Goal: Find specific page/section: Find specific page/section

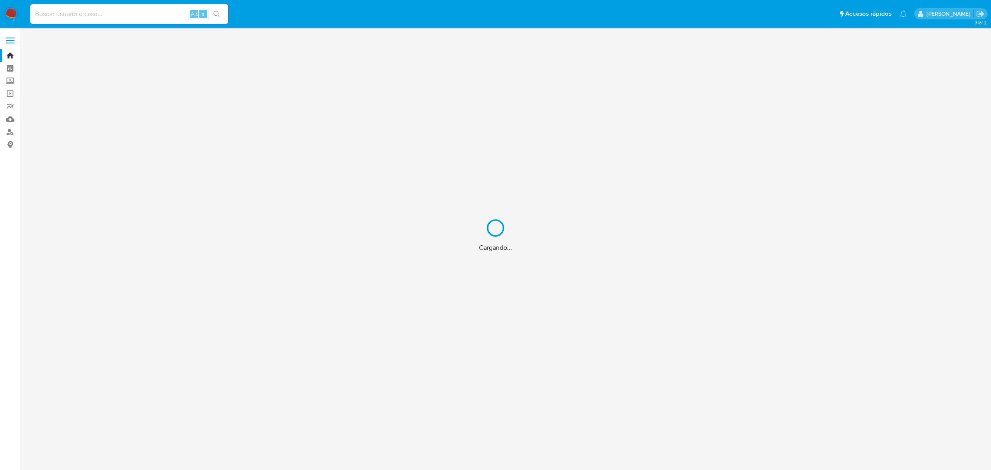
click at [105, 16] on div "Cargando..." at bounding box center [495, 235] width 991 height 470
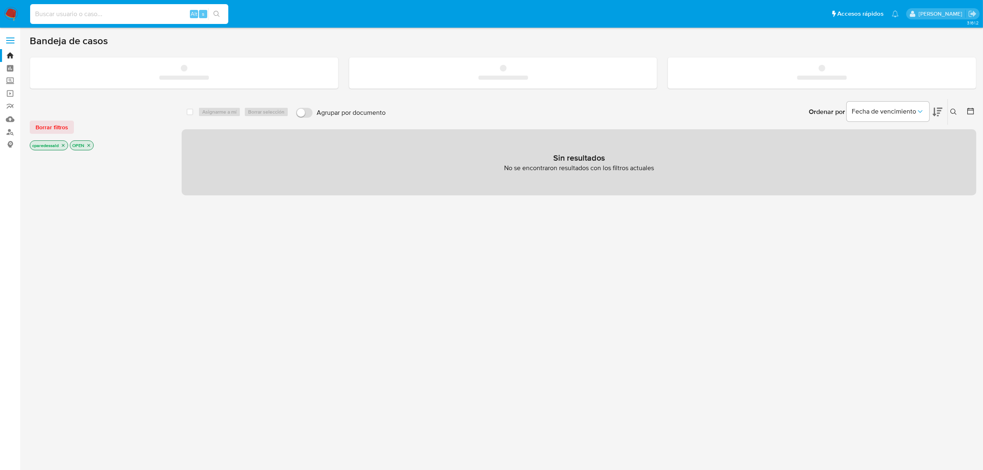
click at [101, 19] on input at bounding box center [129, 14] width 198 height 11
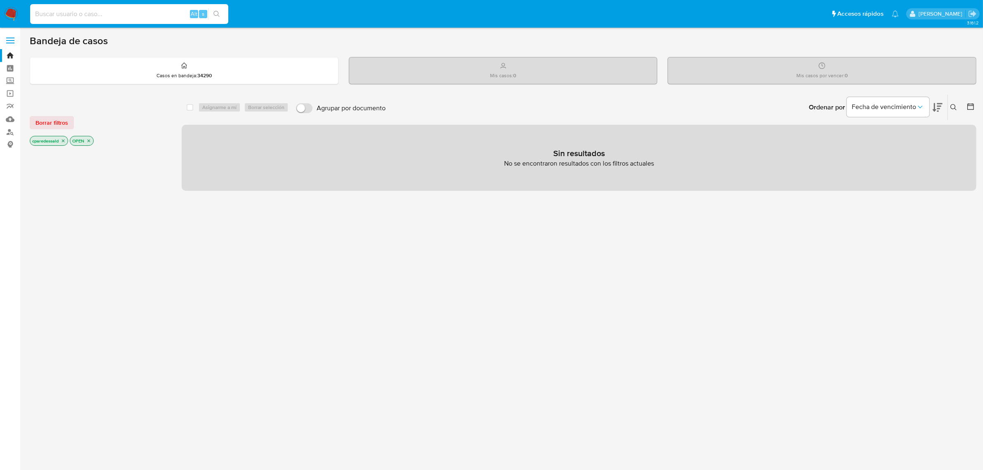
paste input "178685819"
type input "178685819"
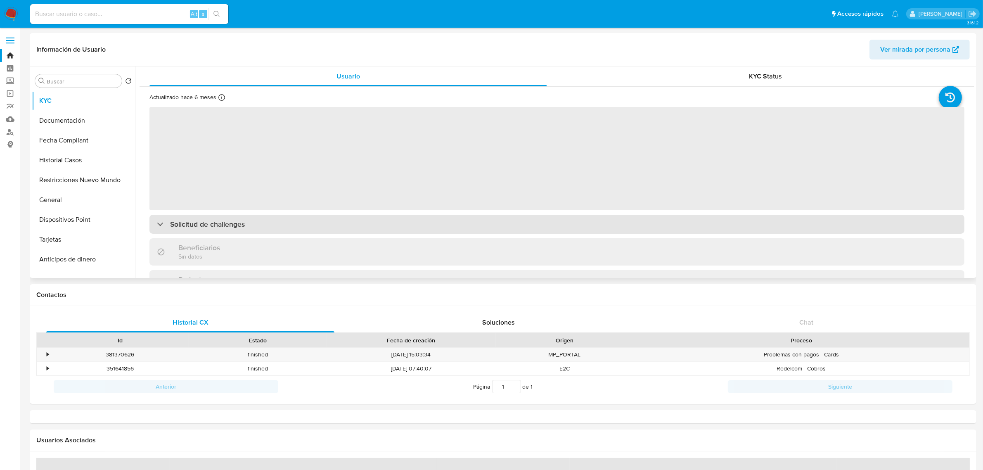
select select "10"
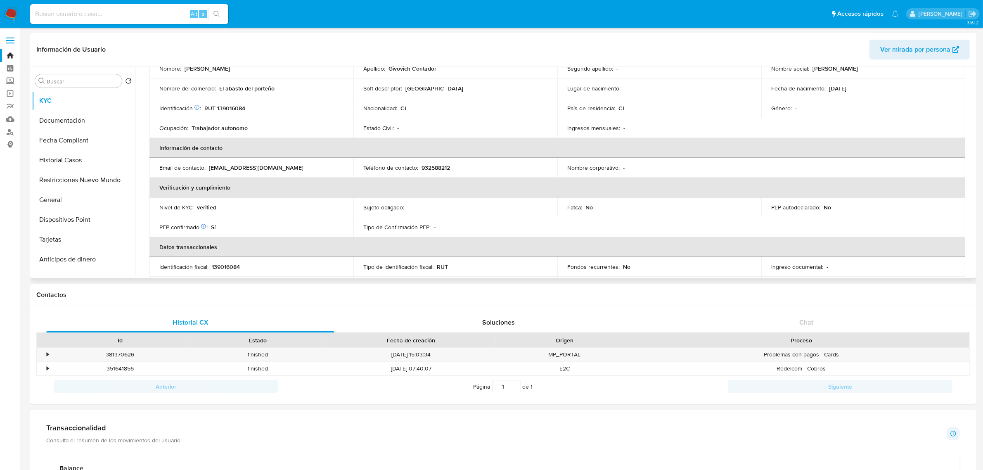
scroll to position [103, 0]
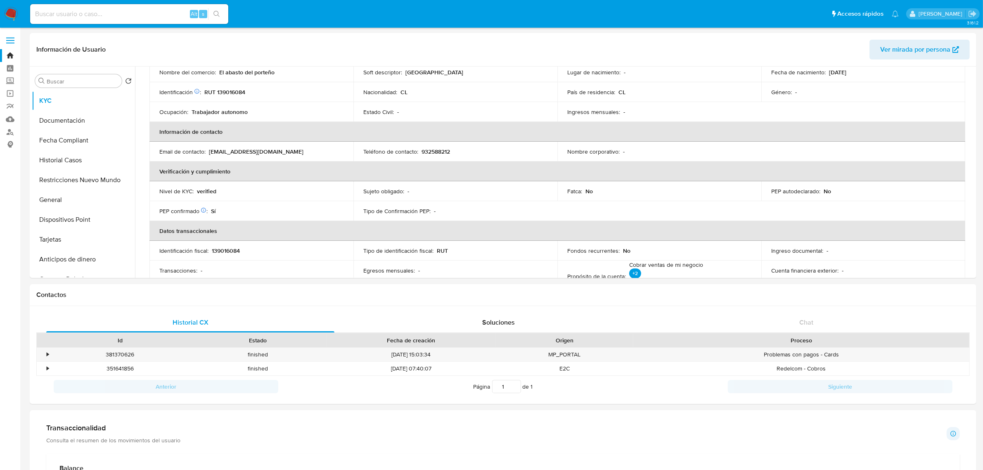
click at [109, 12] on input at bounding box center [129, 14] width 198 height 11
paste input "534549197"
type input "534549197"
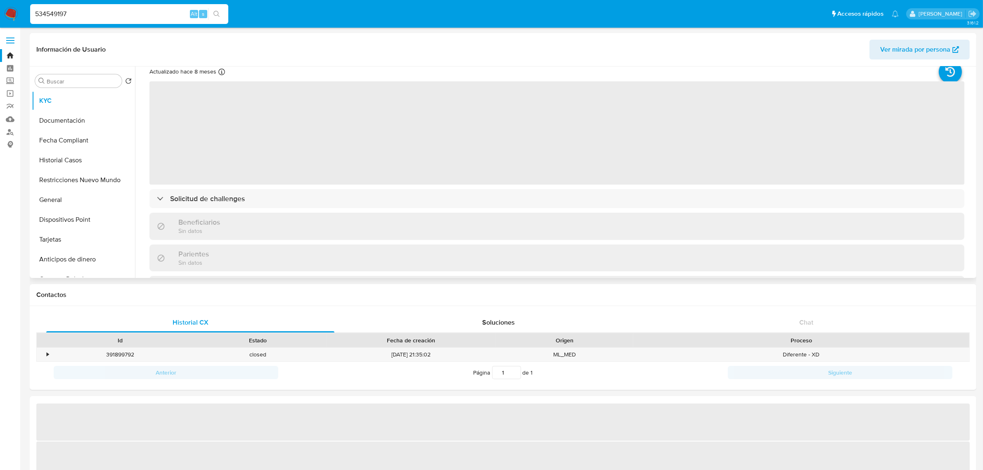
scroll to position [52, 0]
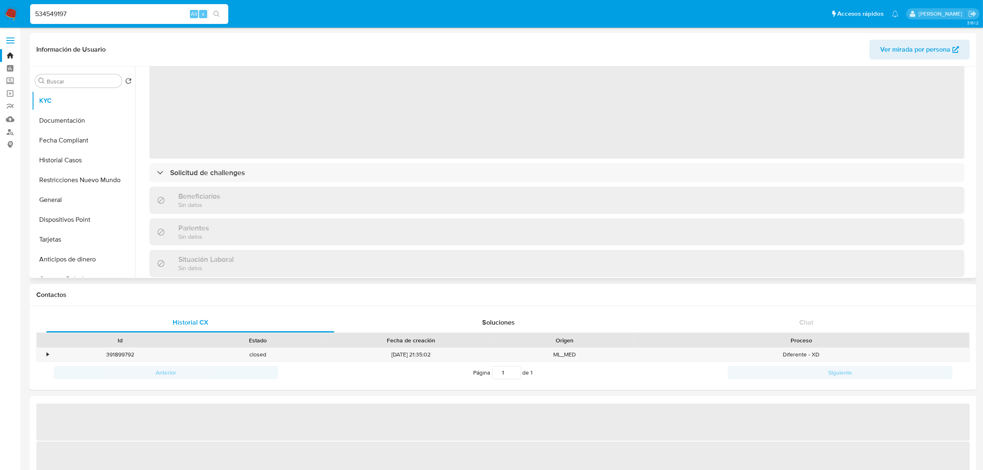
select select "10"
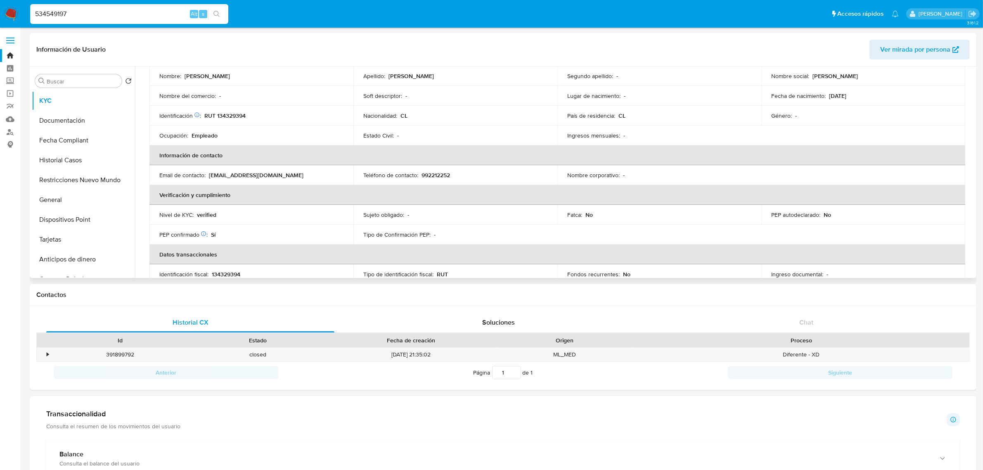
scroll to position [103, 0]
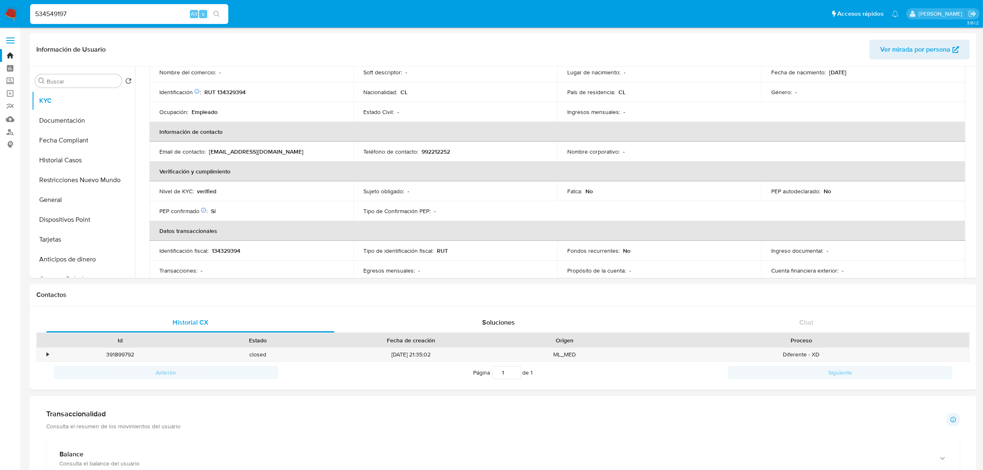
drag, startPoint x: 27, startPoint y: 11, endPoint x: 9, endPoint y: 11, distance: 18.2
click at [9, 11] on nav "Pausado Ver notificaciones 534549197 Alt s Accesos rápidos Presiona las siguien…" at bounding box center [491, 14] width 983 height 28
paste input "306636648"
type input "306636648"
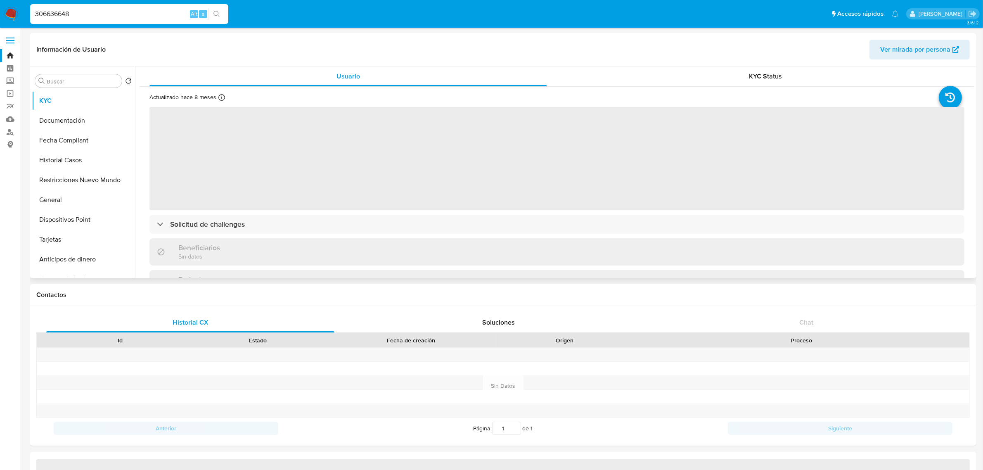
scroll to position [52, 0]
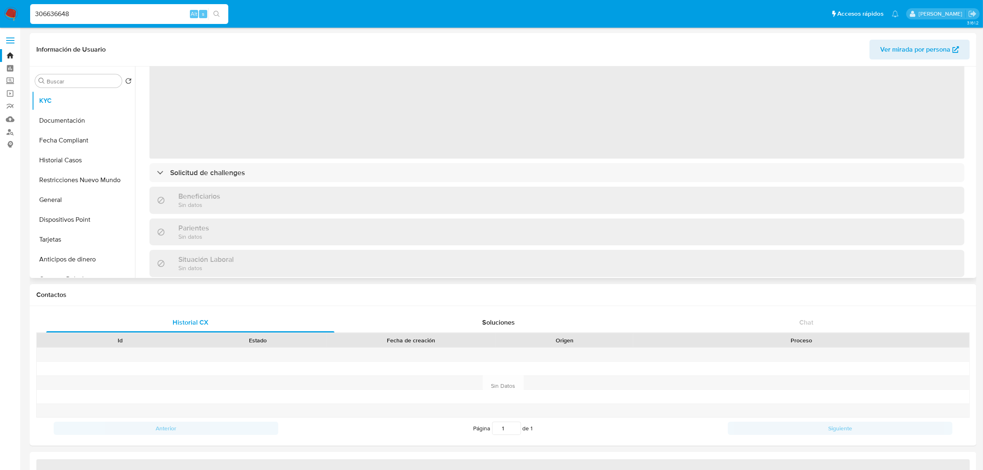
select select "10"
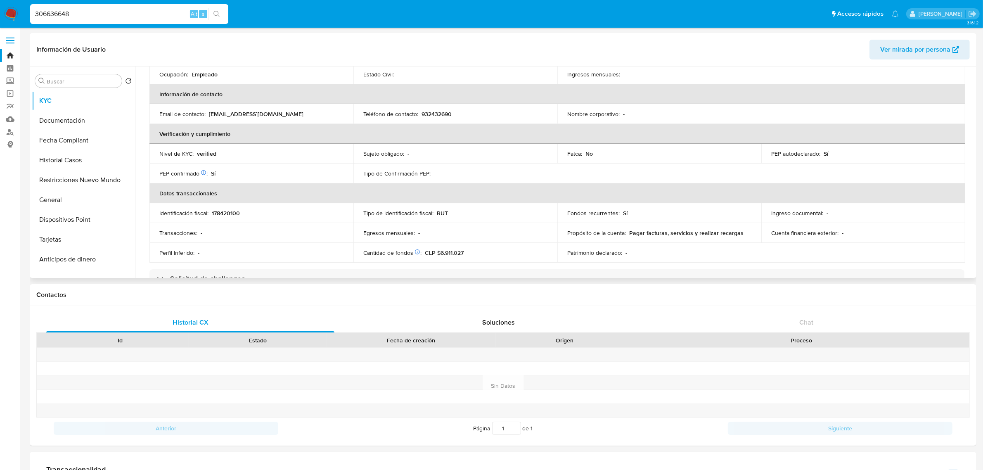
scroll to position [155, 0]
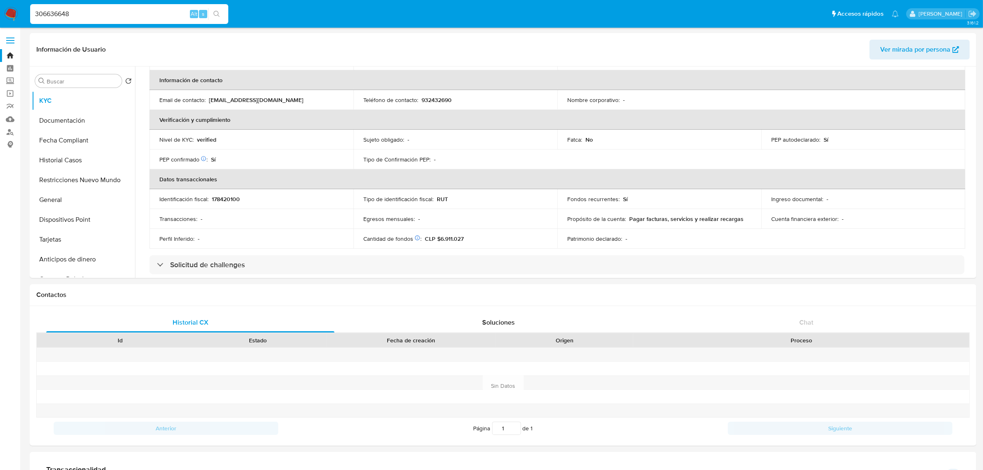
drag, startPoint x: 79, startPoint y: 15, endPoint x: 27, endPoint y: 12, distance: 51.7
click at [27, 12] on ul "Pausado Ver notificaciones 306636648 Alt s Accesos rápidos Presiona las siguien…" at bounding box center [464, 13] width 877 height 21
paste input "72310549"
type input "72310549"
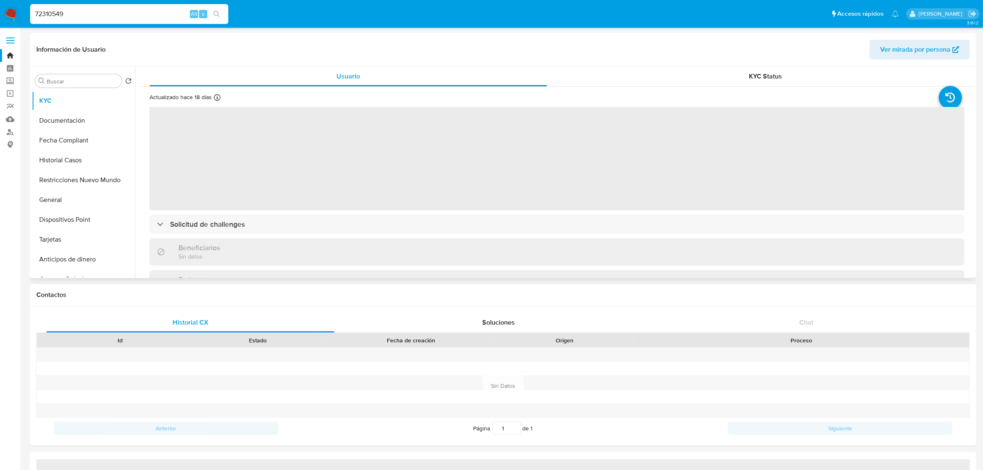
select select "10"
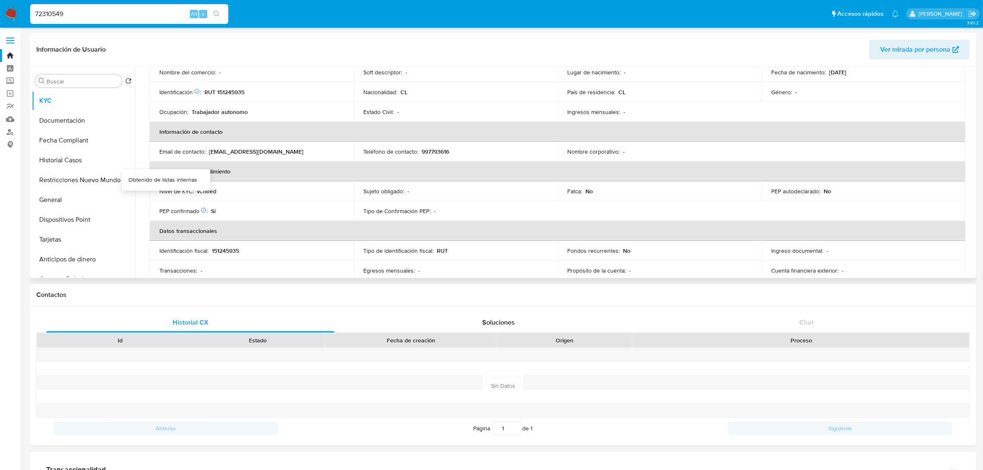
scroll to position [155, 0]
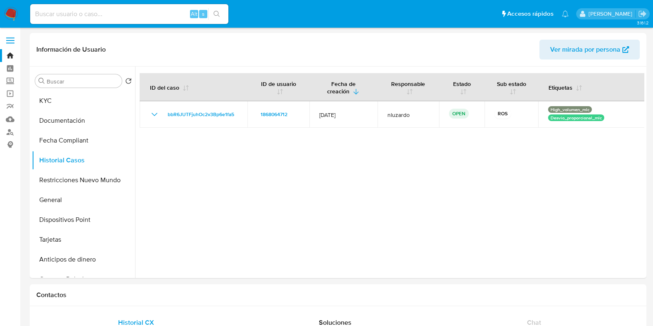
select select "10"
click at [70, 100] on button "KYC" at bounding box center [80, 101] width 97 height 20
